Goal: Information Seeking & Learning: Get advice/opinions

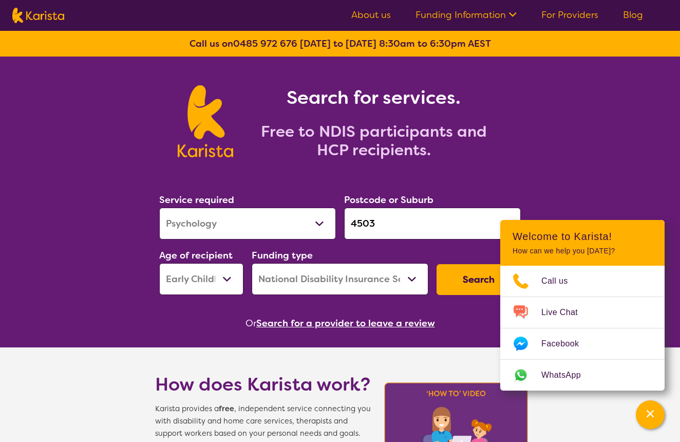
select select "Psychology"
select select "EC"
select select "NDIS"
drag, startPoint x: 654, startPoint y: 413, endPoint x: 638, endPoint y: 405, distance: 17.7
click at [654, 413] on icon "Channel Menu" at bounding box center [650, 413] width 10 height 10
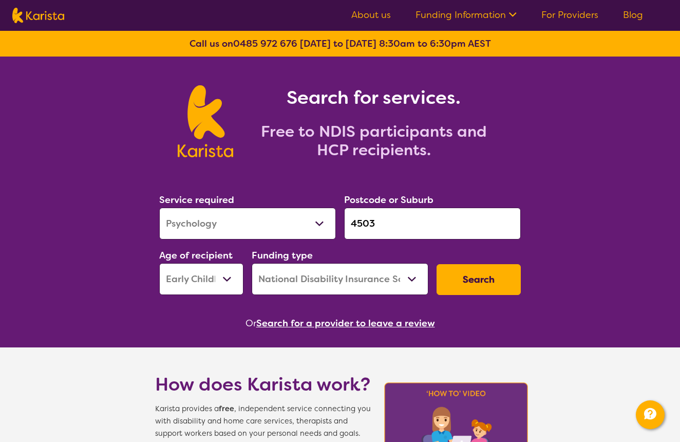
select select "[MEDICAL_DATA]"
drag, startPoint x: 388, startPoint y: 220, endPoint x: 311, endPoint y: 226, distance: 76.8
click at [311, 226] on div "Service required Allied Health Assistant Assessment ([MEDICAL_DATA] or [MEDICAL…" at bounding box center [340, 243] width 370 height 111
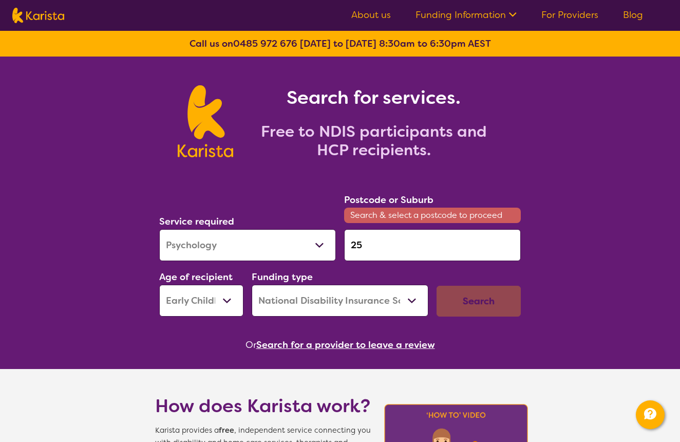
type input "2"
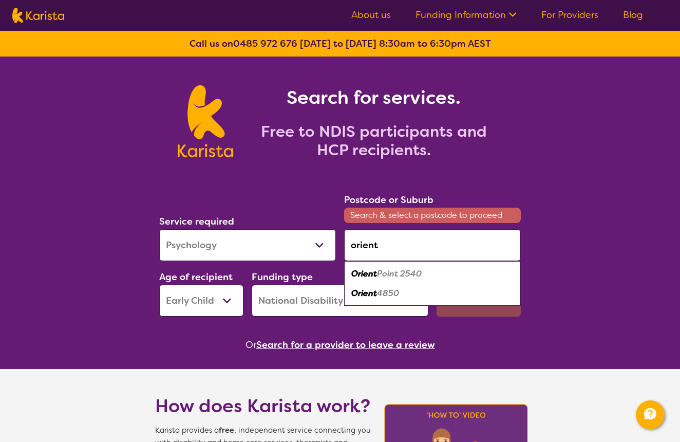
scroll to position [6, 0]
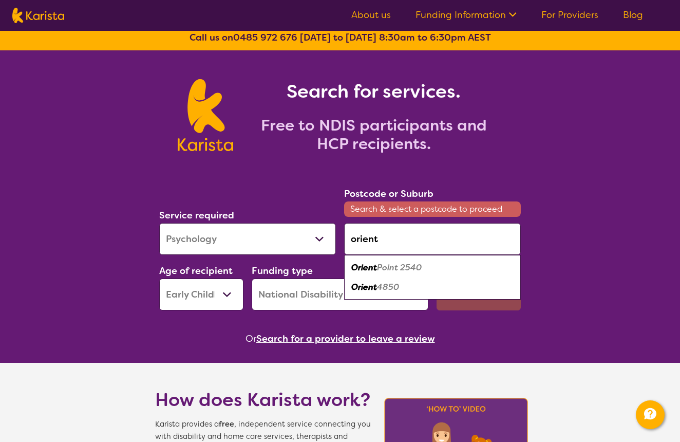
click at [389, 267] on em "Point 2540" at bounding box center [399, 267] width 45 height 11
type input "2540"
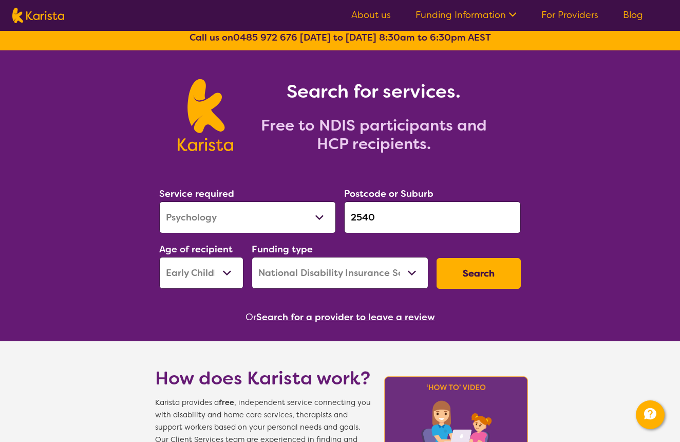
select select "AD"
click at [496, 275] on button "Search" at bounding box center [478, 273] width 84 height 31
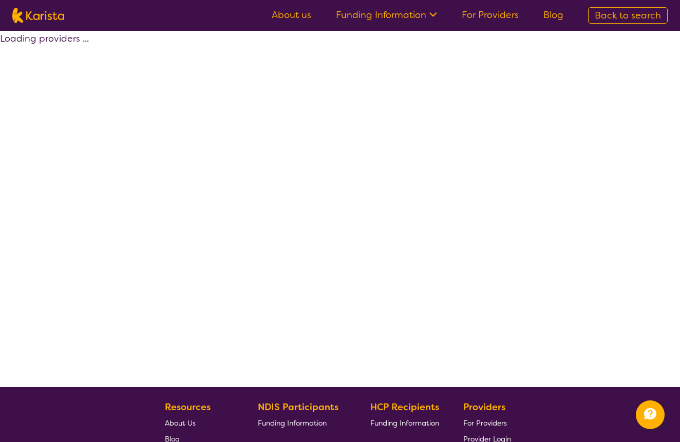
select select "by_score"
